Goal: Transaction & Acquisition: Obtain resource

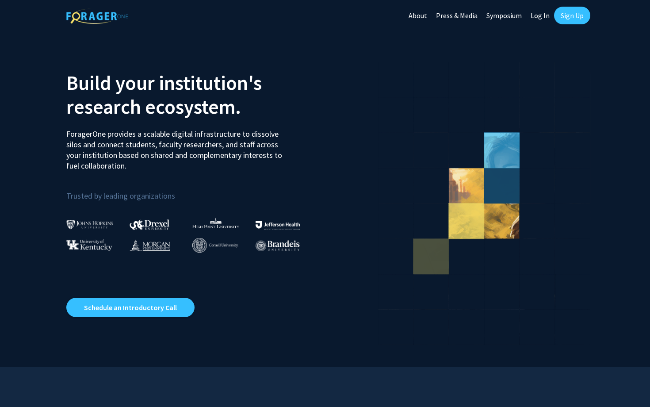
click at [542, 16] on link "Log In" at bounding box center [540, 15] width 28 height 31
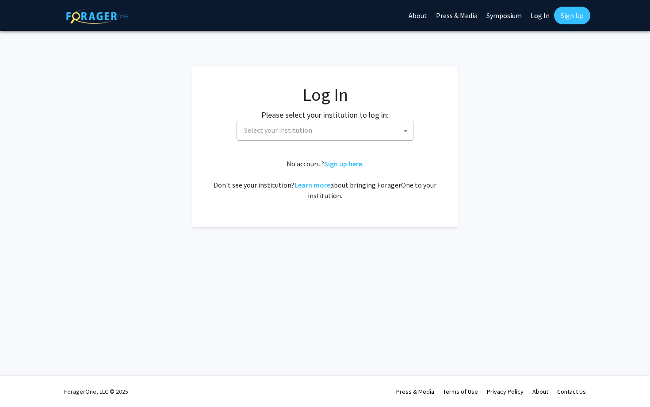
click at [402, 139] on span at bounding box center [405, 130] width 9 height 19
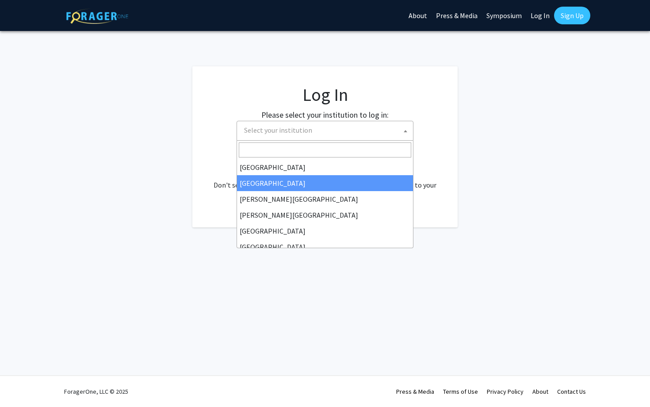
select select "10"
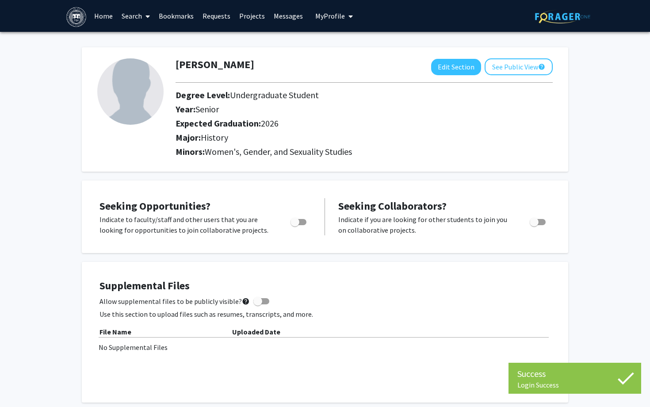
click at [300, 226] on label "Toggle" at bounding box center [296, 222] width 19 height 11
click at [295, 225] on input "Are you actively seeking opportunities?" at bounding box center [294, 225] width 0 height 0
checkbox input "true"
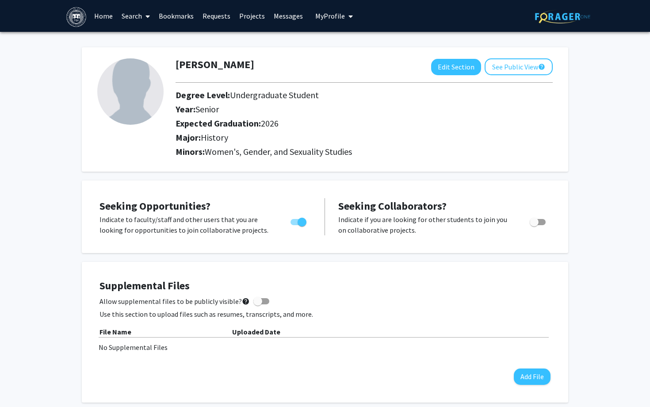
click at [323, 22] on button "My Profile" at bounding box center [334, 16] width 43 height 32
click at [252, 22] on link "Projects" at bounding box center [252, 15] width 34 height 31
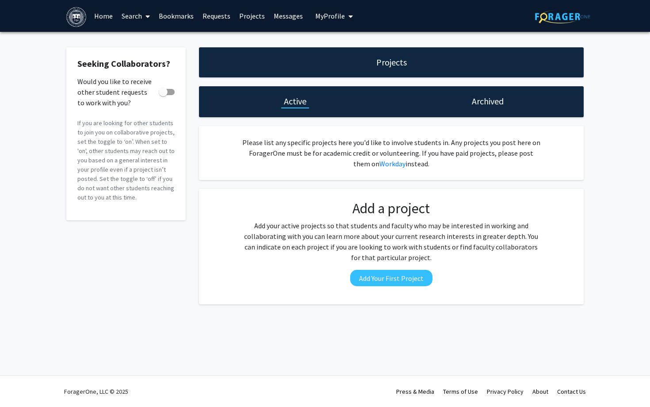
click at [163, 93] on span at bounding box center [163, 92] width 9 height 9
click at [163, 95] on input "Would you like to receive other student requests to work with you?" at bounding box center [163, 95] width 0 height 0
checkbox input "true"
click at [170, 16] on link "Bookmarks" at bounding box center [176, 15] width 44 height 31
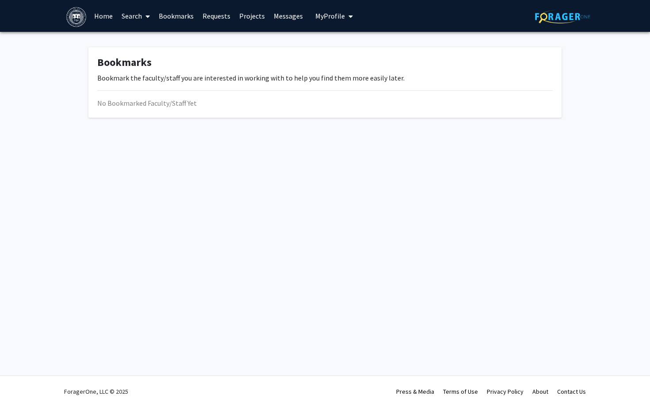
click at [146, 19] on icon at bounding box center [147, 16] width 4 height 7
click at [156, 58] on span "Students" at bounding box center [144, 59] width 54 height 18
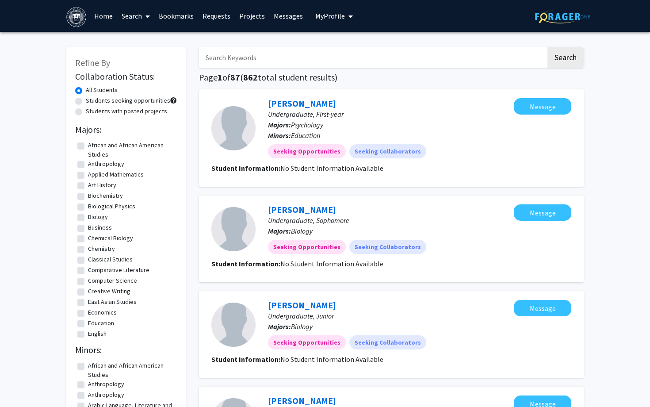
click at [149, 19] on icon at bounding box center [147, 16] width 4 height 7
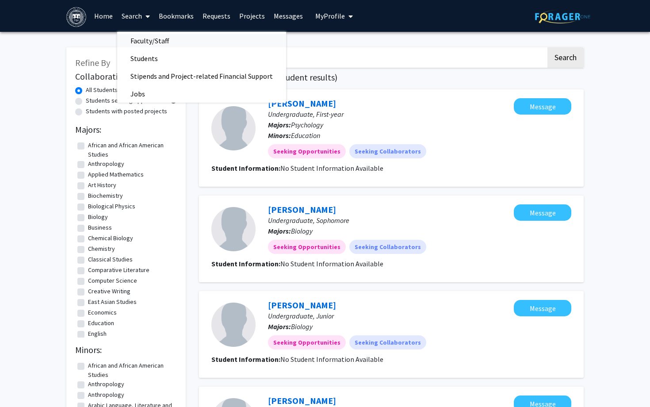
click at [149, 45] on span "Faculty/Staff" at bounding box center [149, 41] width 65 height 18
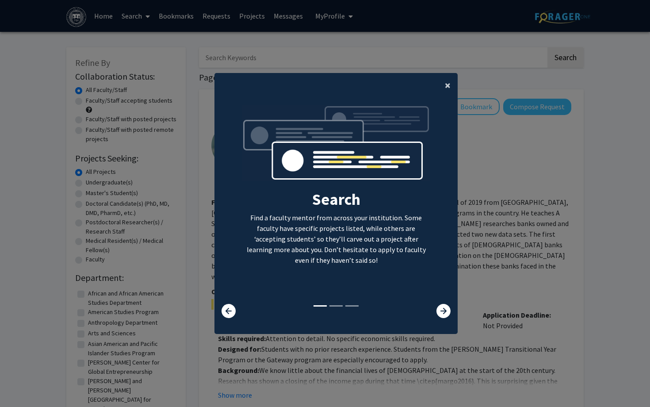
click at [447, 86] on span "×" at bounding box center [448, 85] width 6 height 14
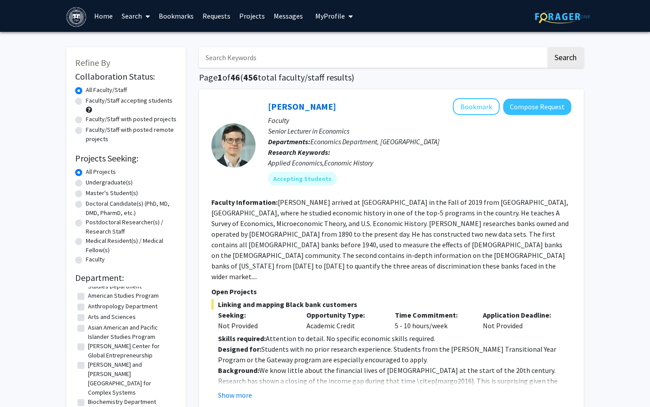
scroll to position [26, 0]
click at [86, 183] on label "Undergraduate(s)" at bounding box center [109, 182] width 47 height 9
click at [86, 183] on input "Undergraduate(s)" at bounding box center [89, 181] width 6 height 6
radio input "true"
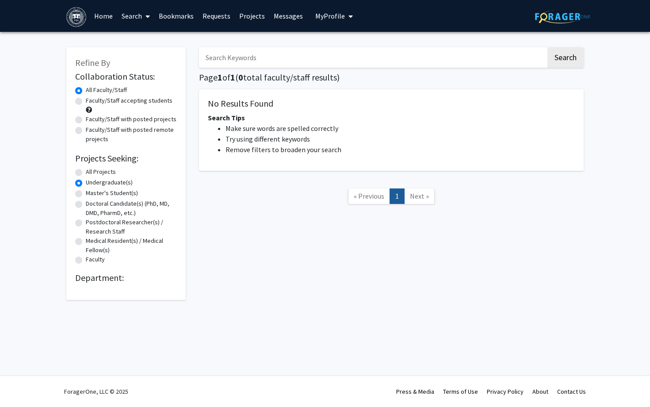
click at [86, 175] on label "All Projects" at bounding box center [101, 171] width 30 height 9
click at [86, 173] on input "All Projects" at bounding box center [89, 170] width 6 height 6
radio input "true"
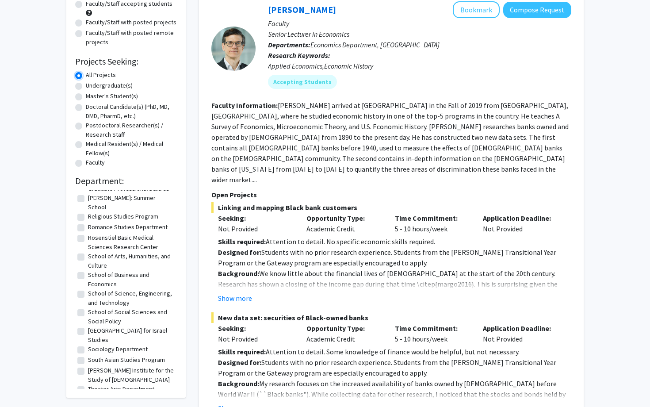
scroll to position [1008, 0]
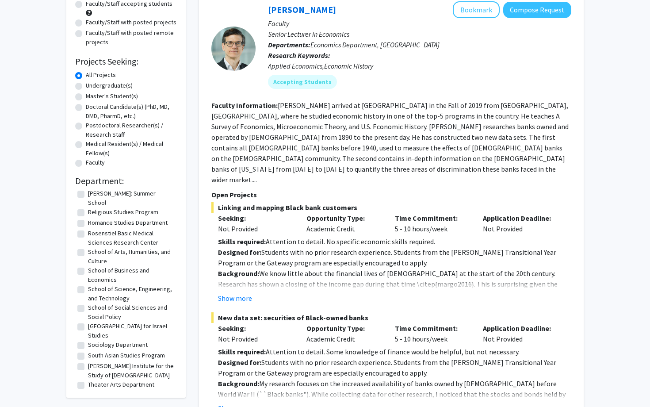
checkbox input "true"
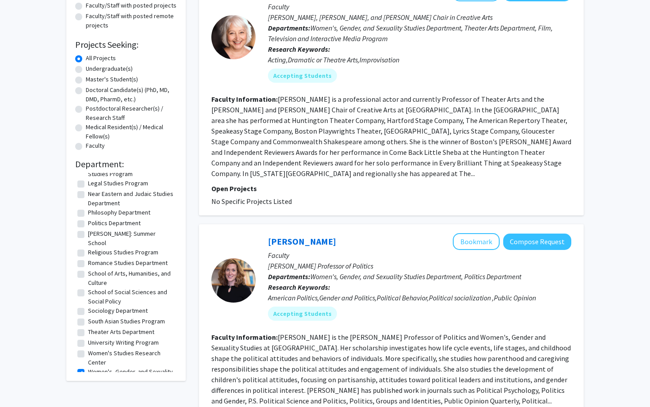
scroll to position [115, 0]
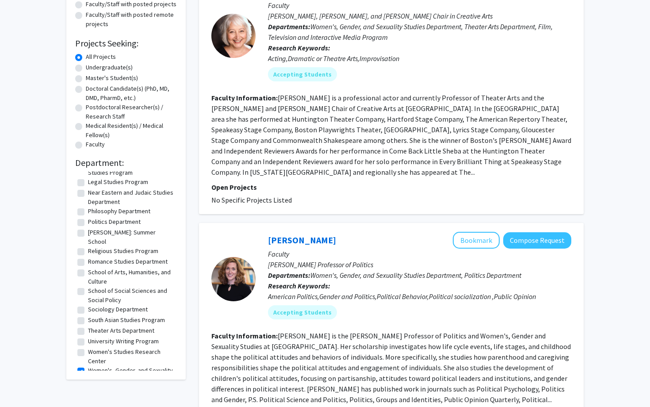
click at [88, 366] on label "Women's, Gender, and Sexuality Studies Department" at bounding box center [131, 375] width 87 height 19
click at [88, 366] on input "Women's, Gender, and Sexuality Studies Department" at bounding box center [91, 369] width 6 height 6
checkbox input "false"
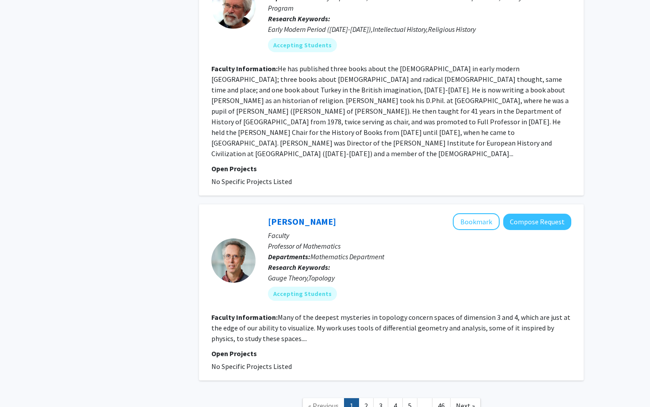
scroll to position [2625, 0]
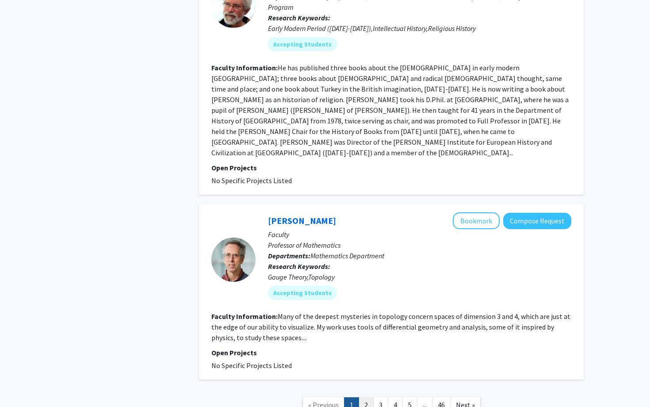
click at [369, 397] on link "2" at bounding box center [366, 404] width 15 height 15
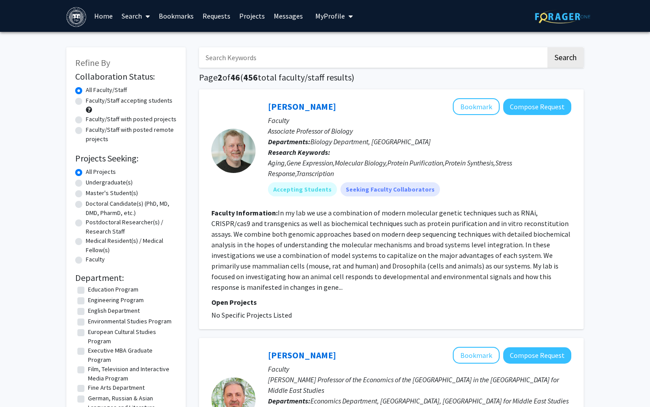
click at [86, 121] on label "Faculty/Staff with posted projects" at bounding box center [131, 118] width 91 height 9
click at [86, 120] on input "Faculty/Staff with posted projects" at bounding box center [89, 117] width 6 height 6
radio input "true"
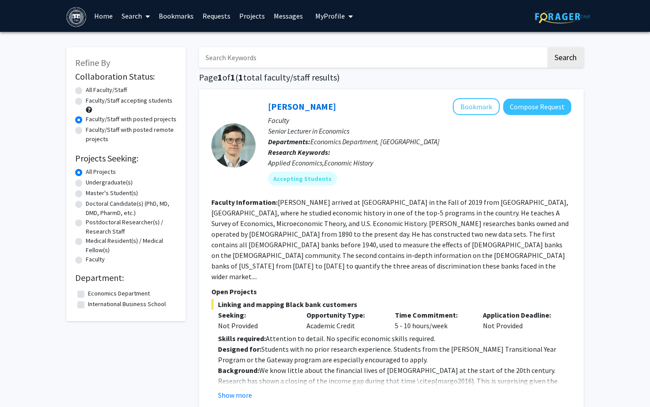
click at [147, 19] on icon at bounding box center [147, 16] width 4 height 7
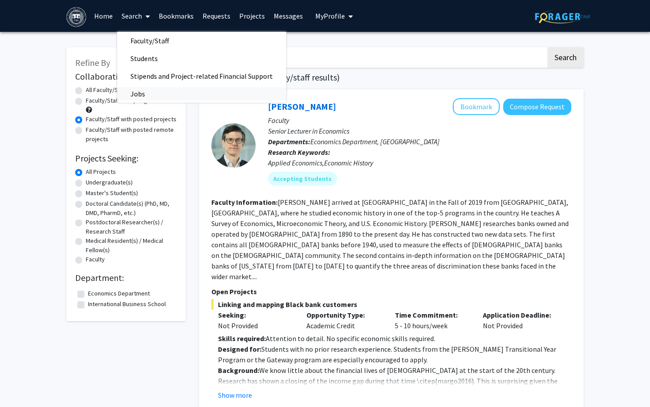
click at [133, 87] on span "Jobs" at bounding box center [137, 94] width 41 height 18
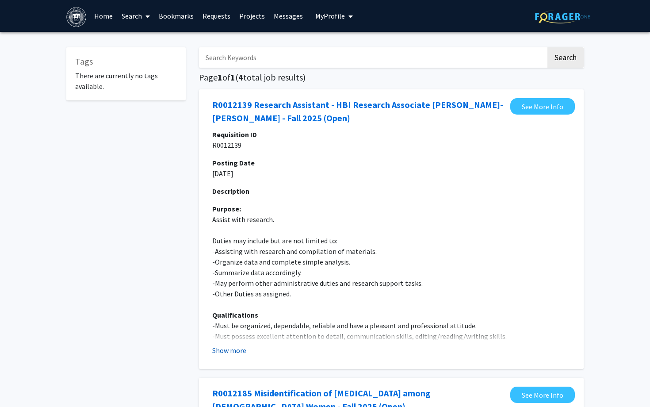
click at [228, 347] on button "Show more" at bounding box center [229, 350] width 34 height 11
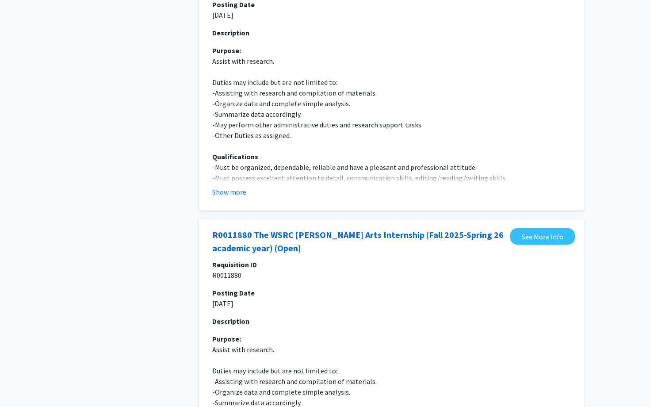
scroll to position [645, 0]
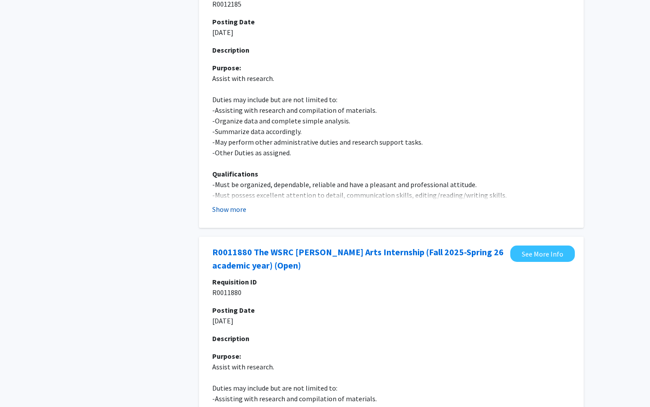
click at [236, 207] on button "Show more" at bounding box center [229, 209] width 34 height 11
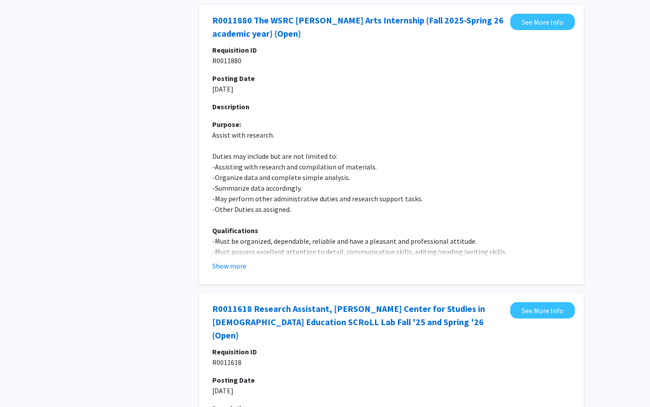
scroll to position [1115, 0]
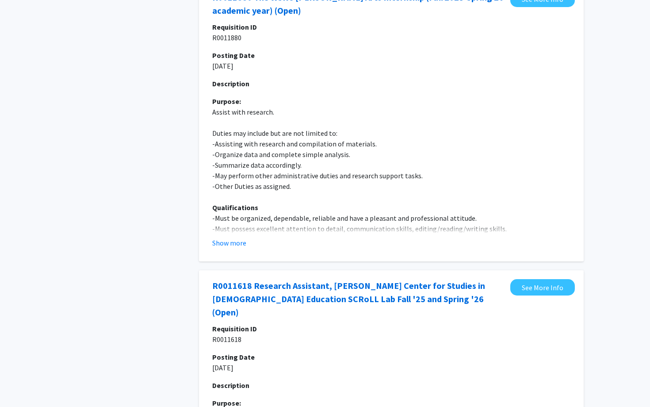
click at [237, 236] on fg-read-more "Requisition ID R0011880 Posting Date 06/09/2025 Description Purpose: Assist wit…" at bounding box center [391, 135] width 358 height 226
click at [240, 248] on fg-job "R0011880 The WSRC Louise Weinberg Arts Internship (Fall 2025-Spring 26 academic…" at bounding box center [391, 122] width 367 height 262
click at [240, 246] on button "Show more" at bounding box center [229, 242] width 34 height 11
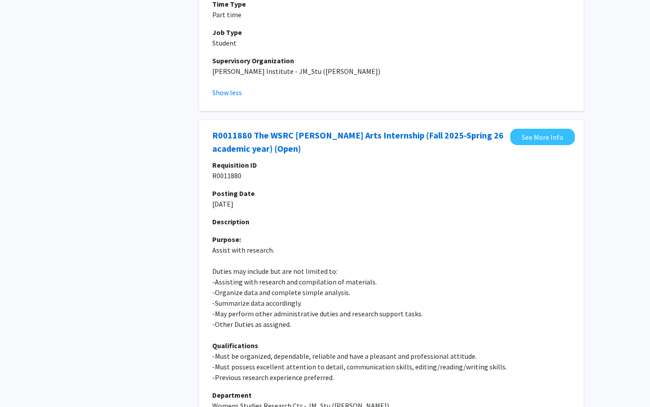
scroll to position [980, 0]
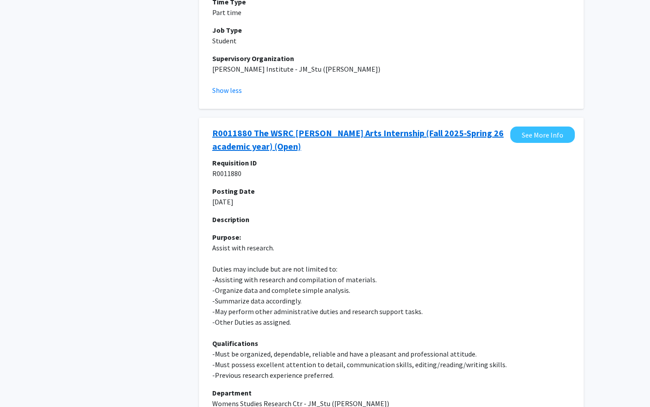
click at [289, 144] on link "R0011880 The WSRC Louise Weinberg Arts Internship (Fall 2025-Spring 26 academic…" at bounding box center [359, 139] width 294 height 27
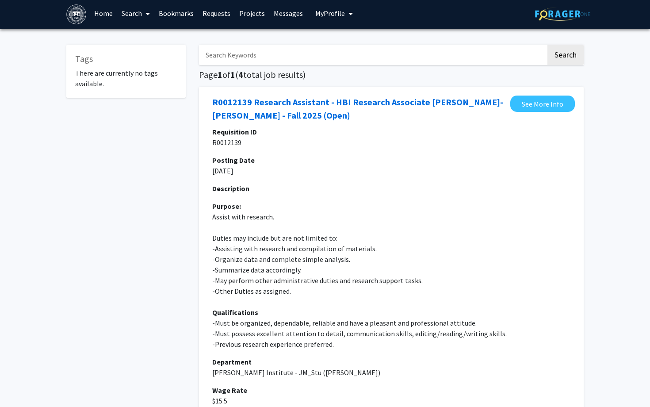
scroll to position [0, 0]
